Goal: Task Accomplishment & Management: Use online tool/utility

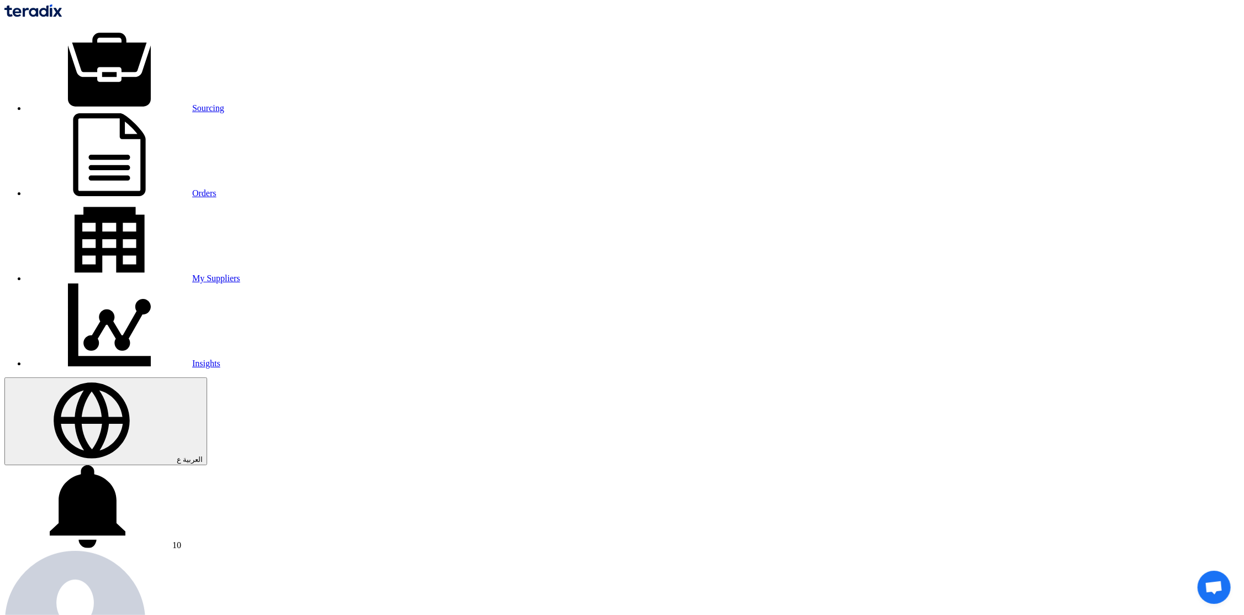
click at [62, 15] on img at bounding box center [32, 10] width 57 height 13
type input "water"
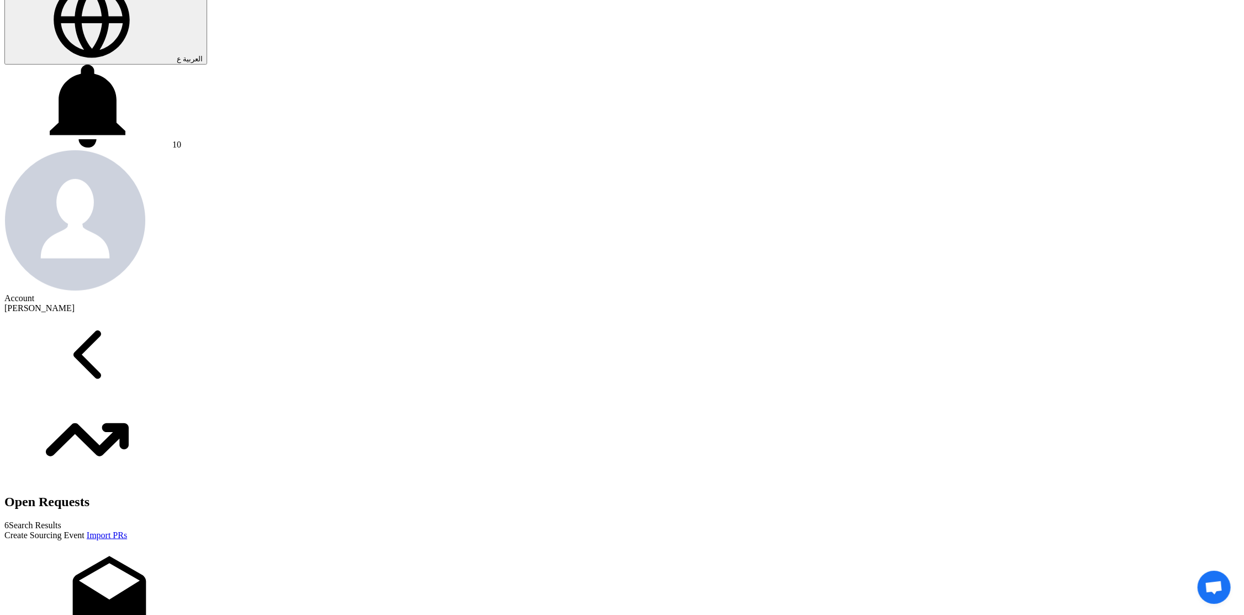
scroll to position [414, 0]
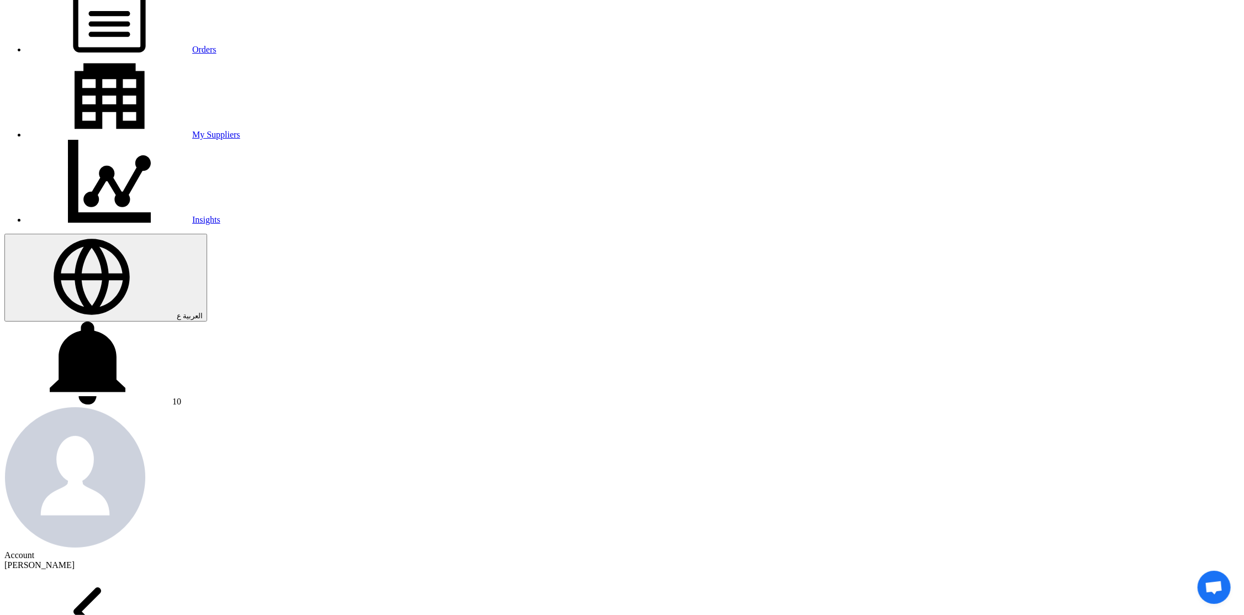
scroll to position [83, 0]
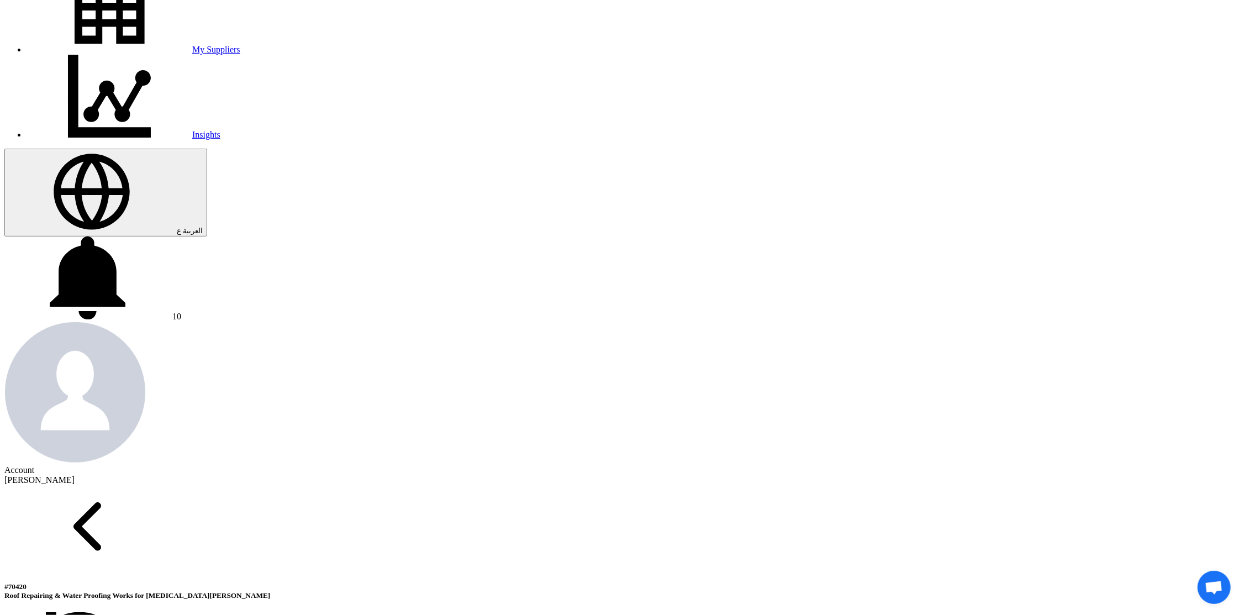
scroll to position [248, 0]
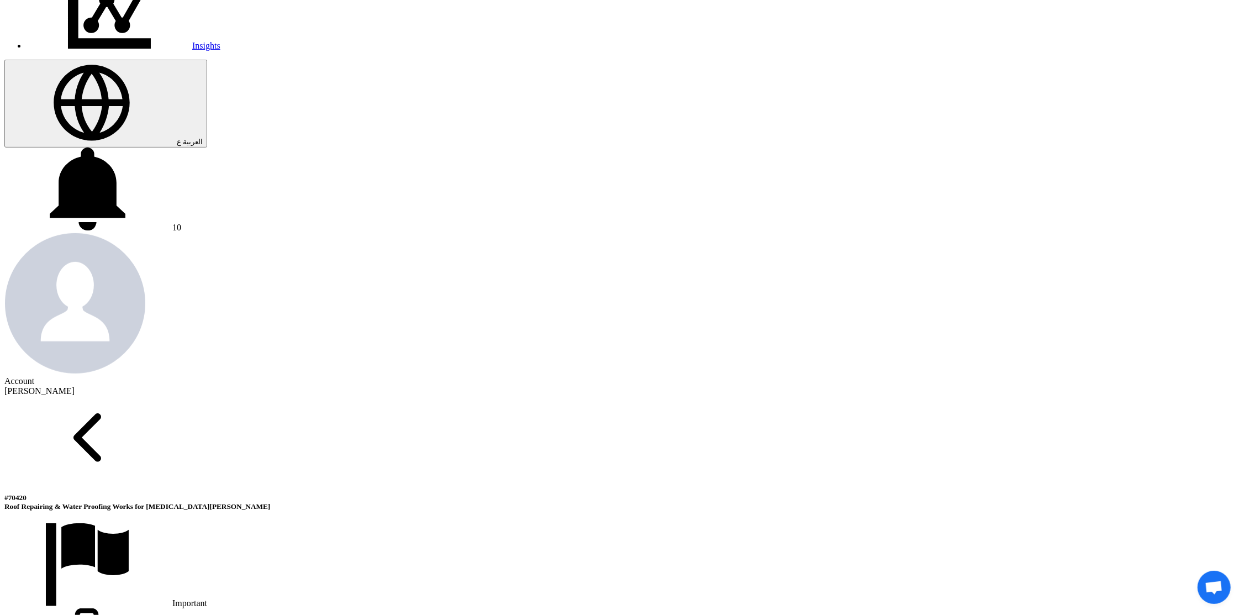
scroll to position [414, 0]
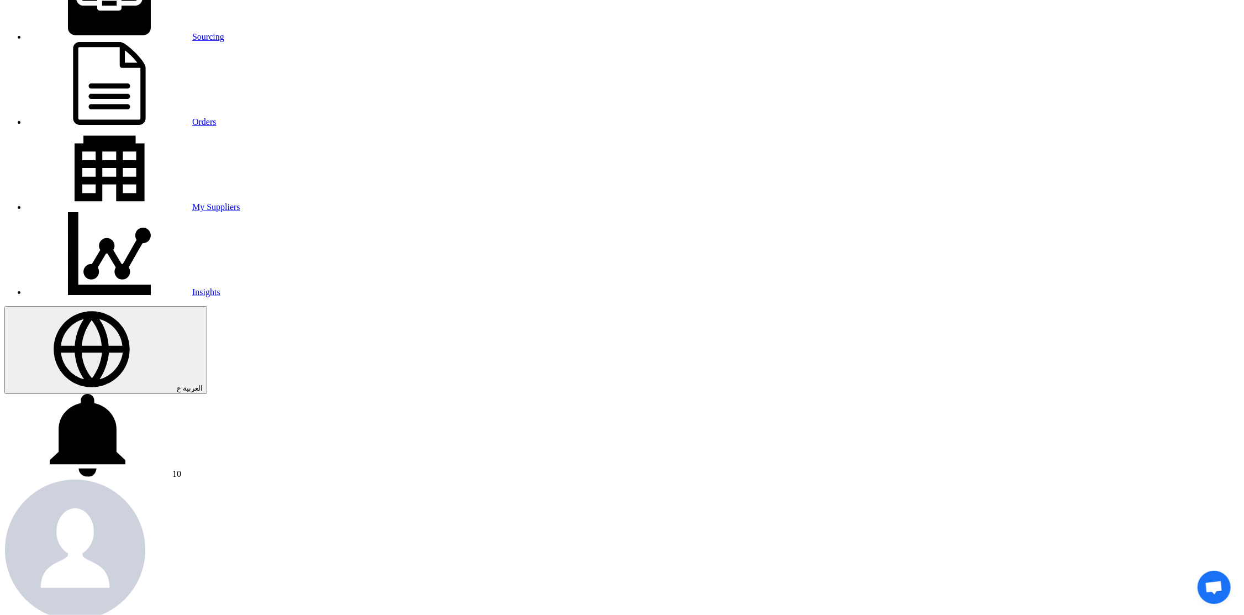
scroll to position [0, 0]
